Goal: Task Accomplishment & Management: Manage account settings

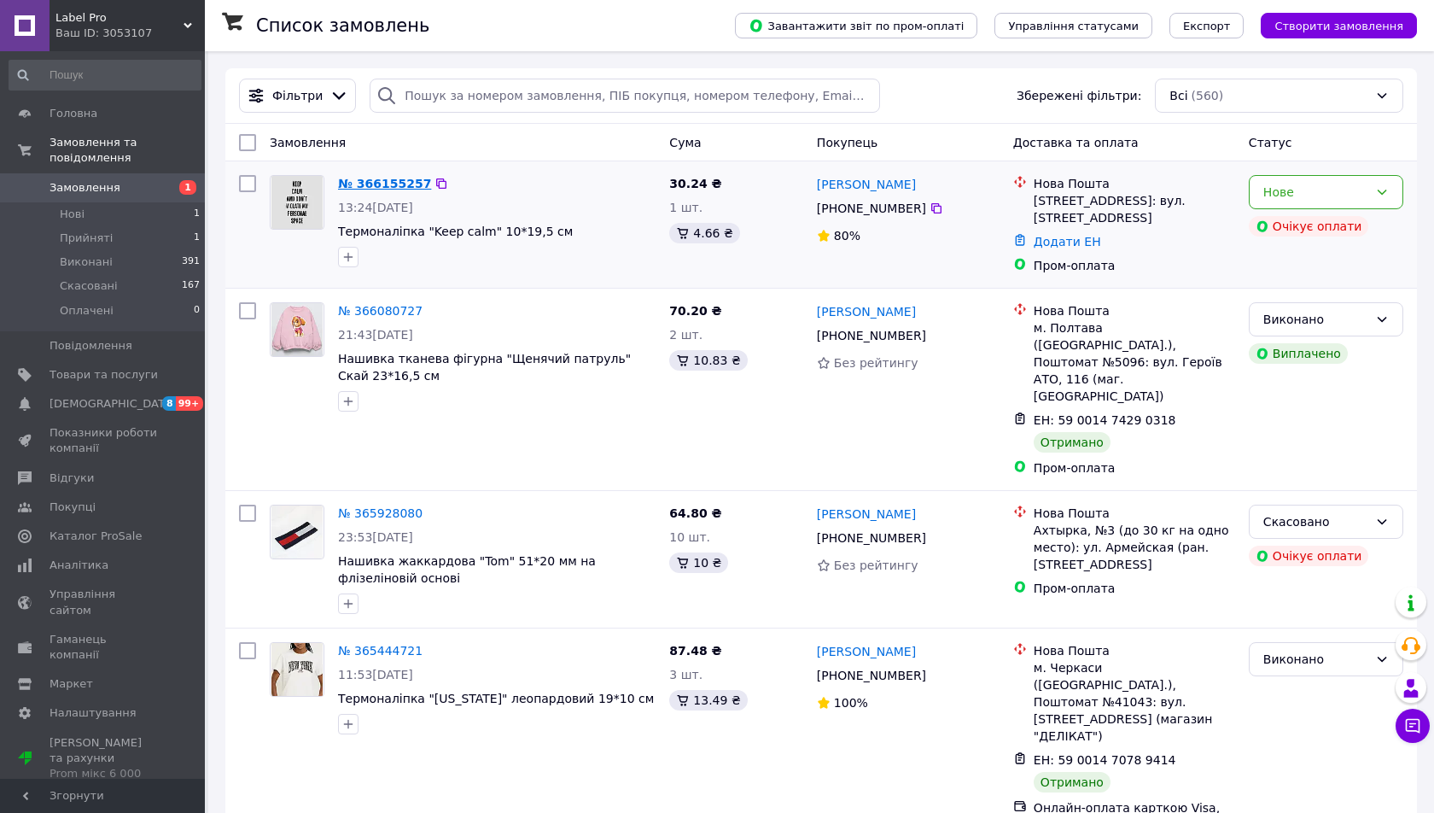
click at [377, 182] on link "№ 366155257" at bounding box center [384, 184] width 93 height 14
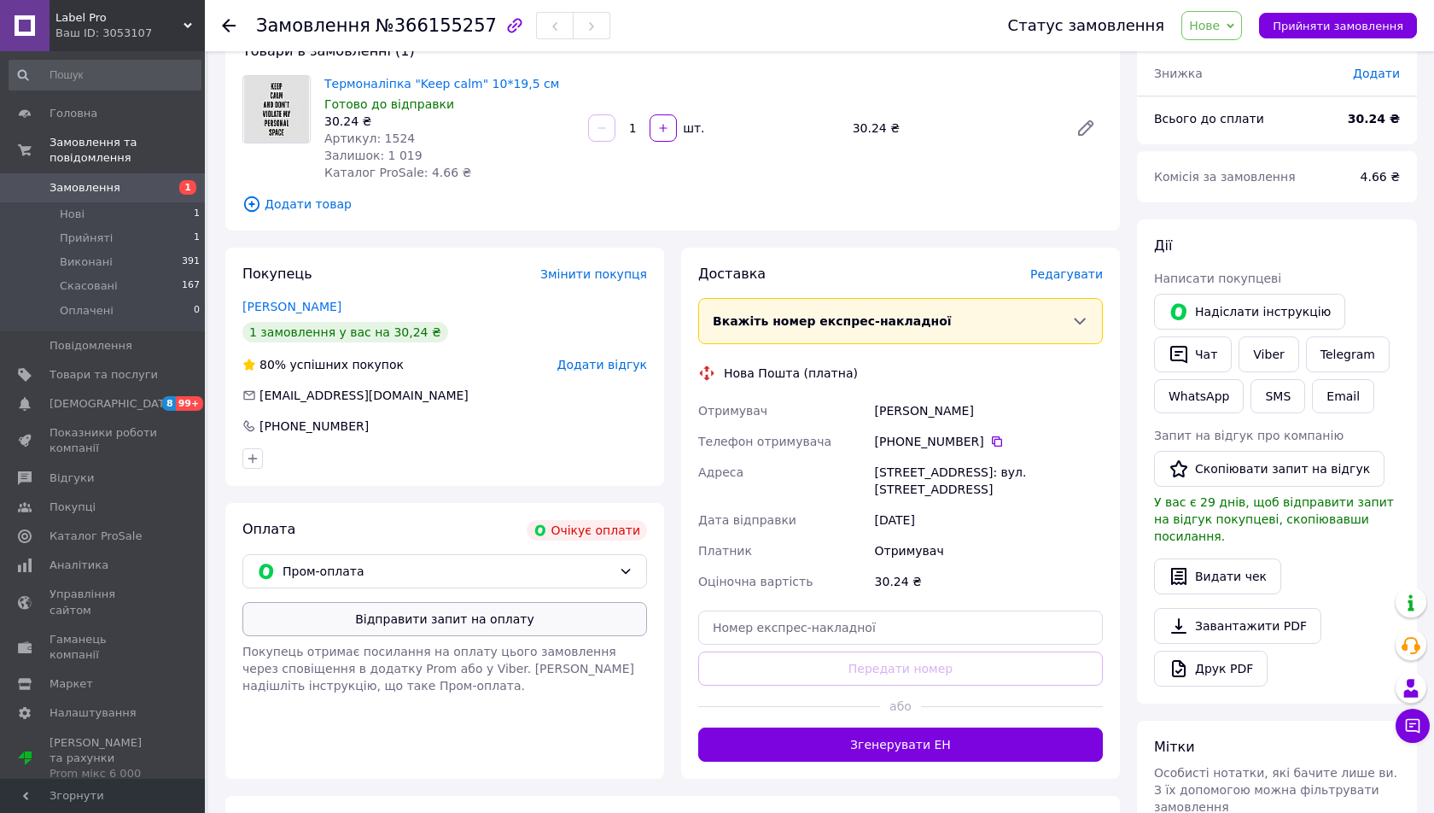
scroll to position [119, 0]
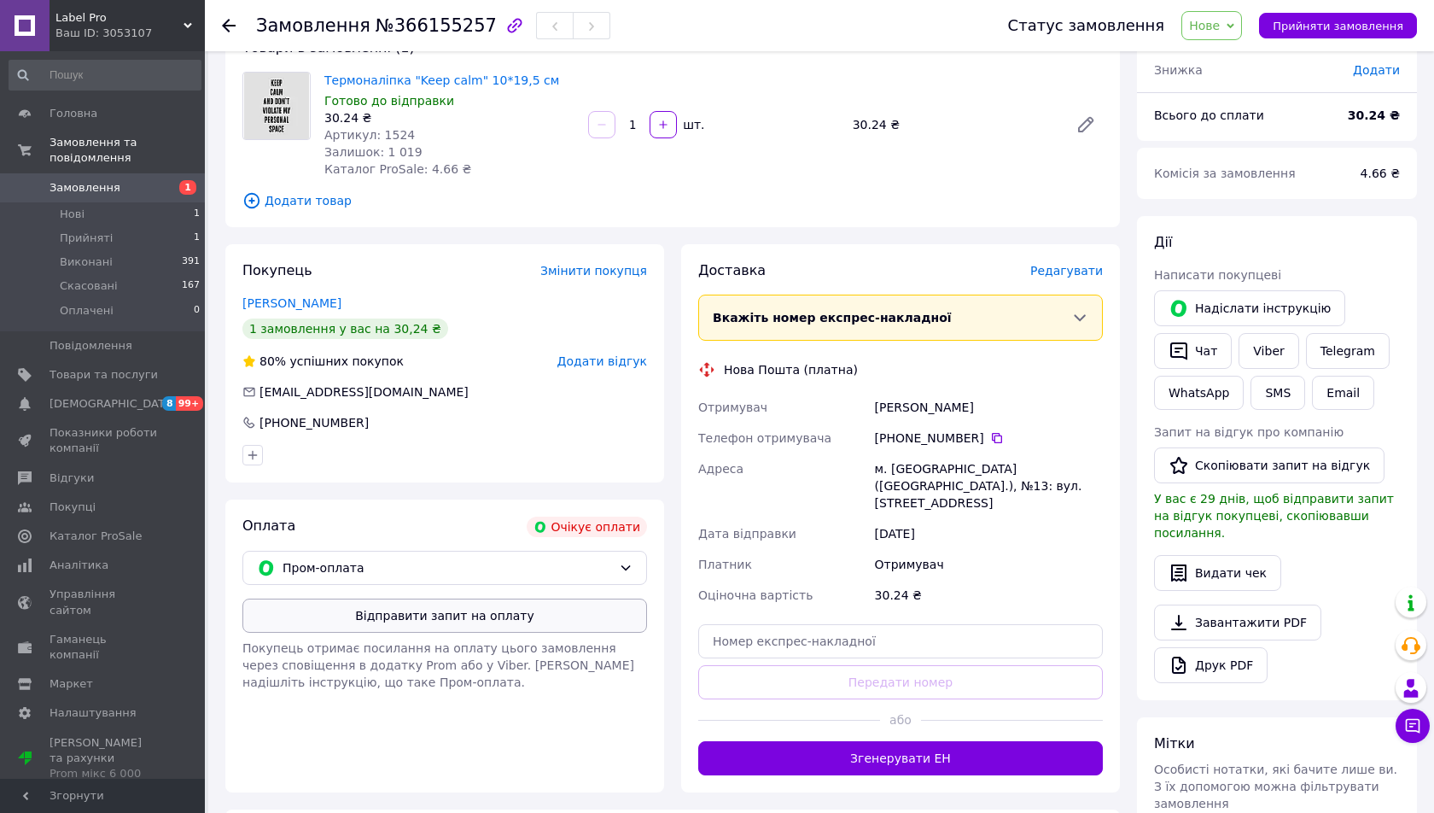
click at [384, 613] on button "Відправити запит на оплату" at bounding box center [444, 616] width 405 height 34
